Goal: Information Seeking & Learning: Learn about a topic

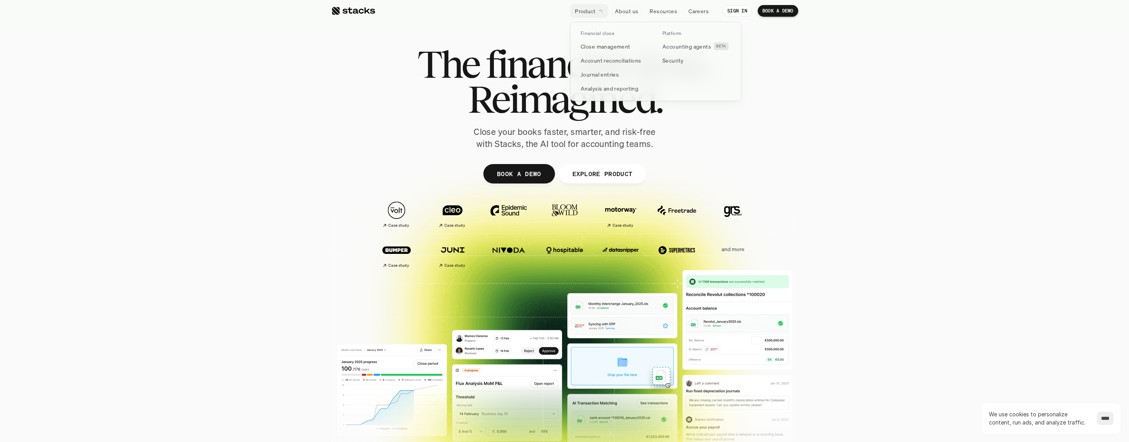
click at [581, 13] on p "Product" at bounding box center [585, 11] width 21 height 8
click at [588, 59] on p "Account reconciliations" at bounding box center [610, 60] width 61 height 8
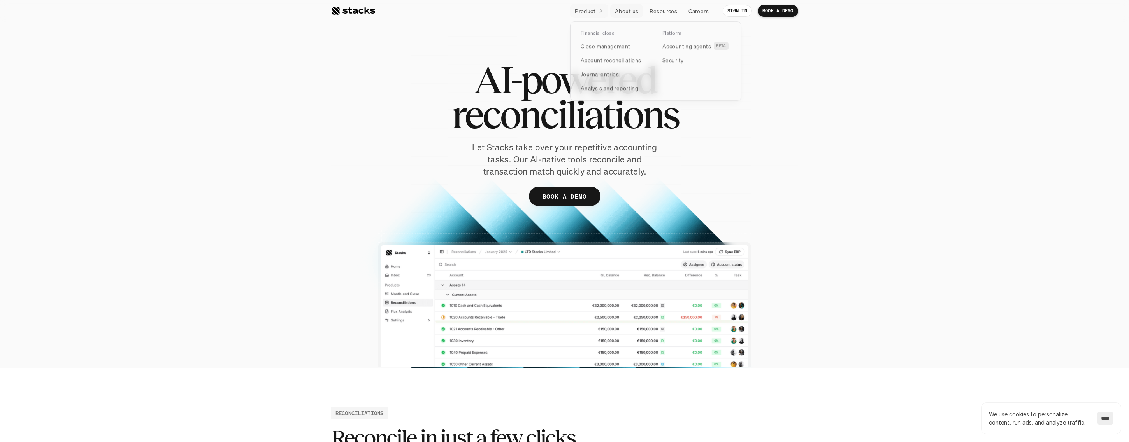
click at [594, 14] on p "Product" at bounding box center [585, 11] width 21 height 8
click at [661, 11] on p "Resources" at bounding box center [663, 11] width 28 height 8
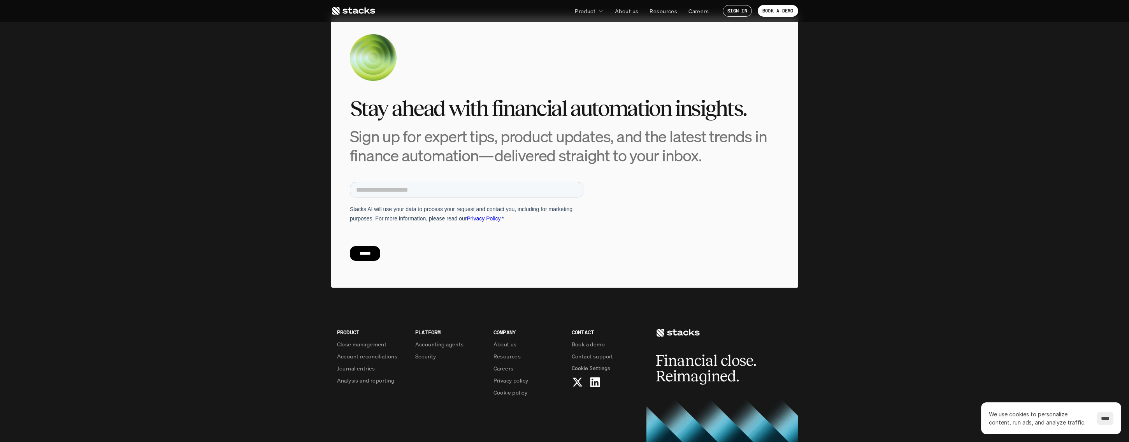
scroll to position [3034, 0]
click at [363, 369] on p "Journal entries" at bounding box center [356, 369] width 38 height 8
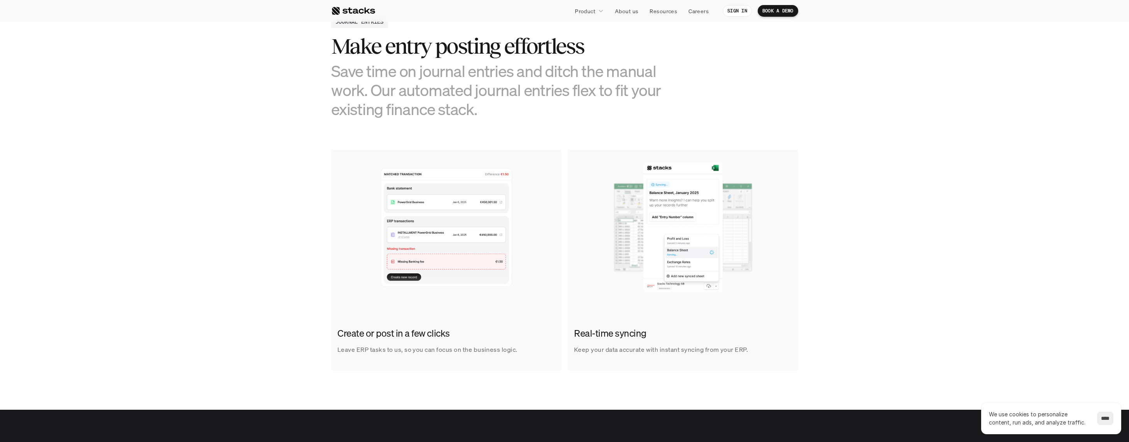
scroll to position [444, 0]
